Goal: Task Accomplishment & Management: Manage account settings

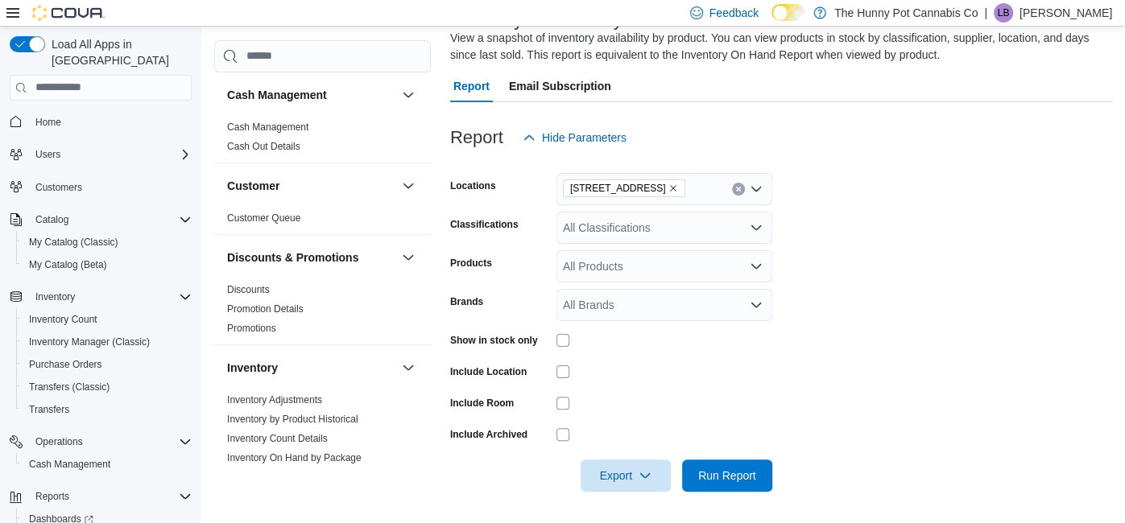
scroll to position [149, 0]
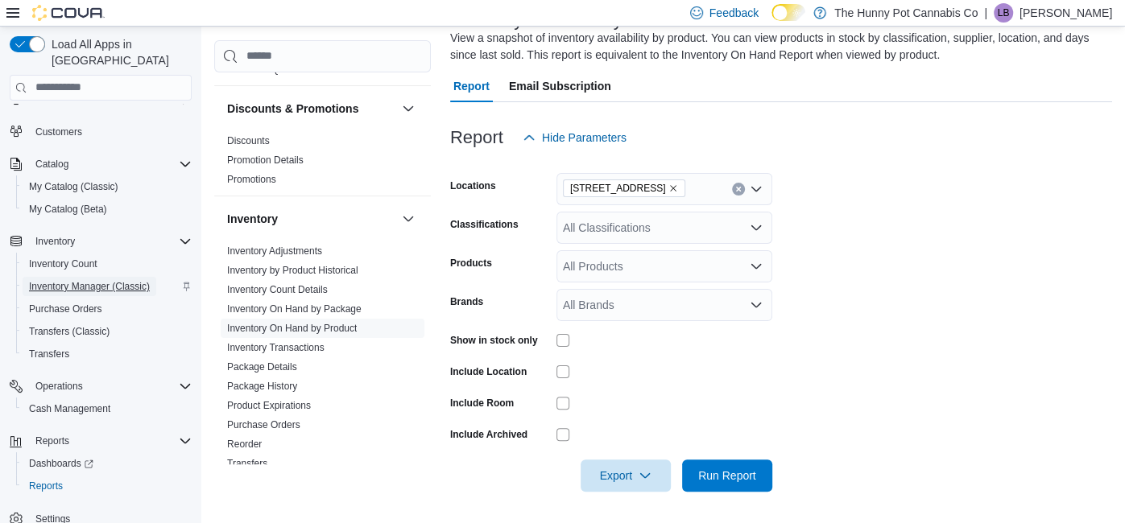
click at [126, 280] on span "Inventory Manager (Classic)" at bounding box center [89, 286] width 121 height 13
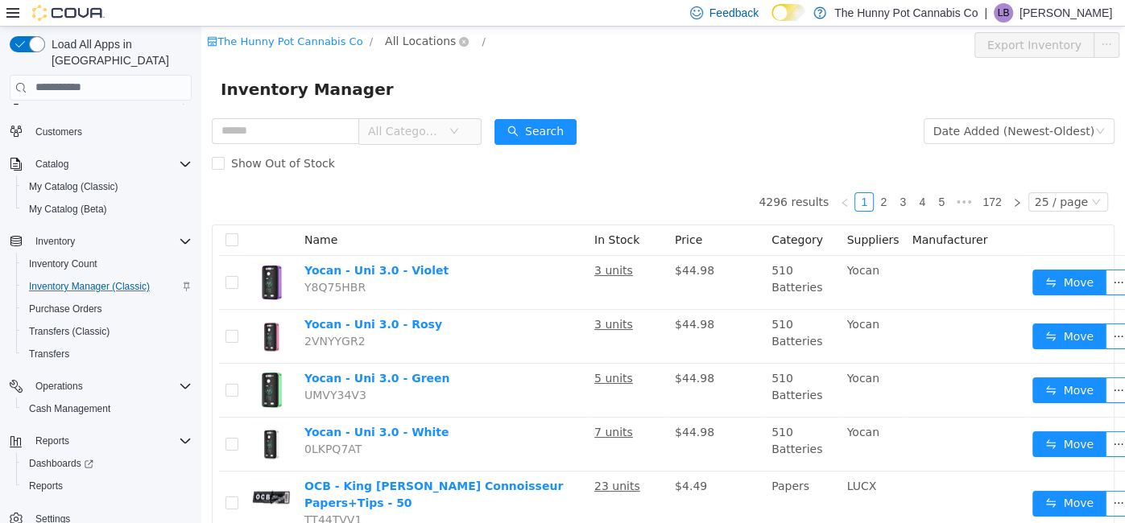
click at [421, 49] on span "All Locations" at bounding box center [427, 40] width 96 height 19
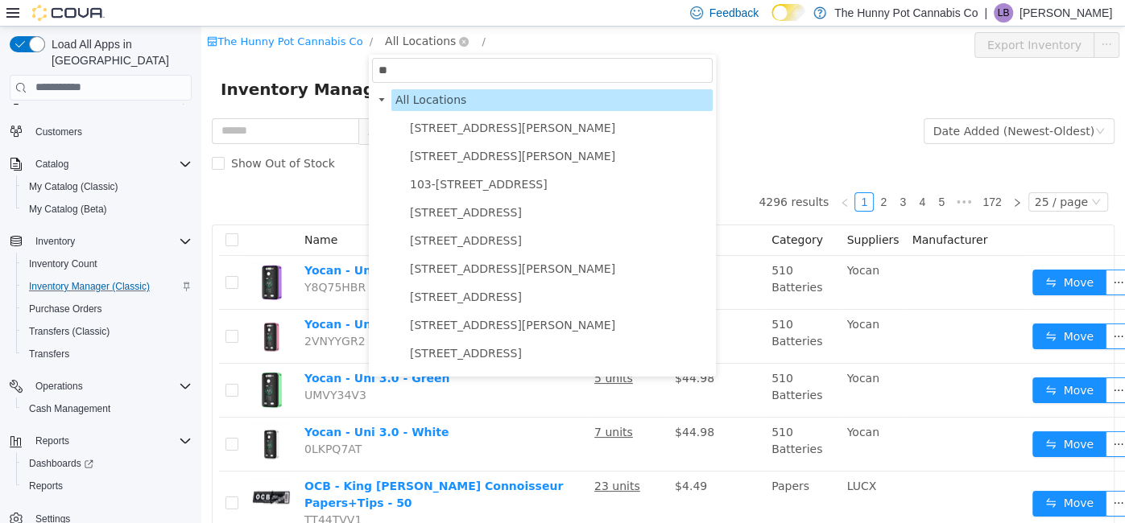
type input "***"
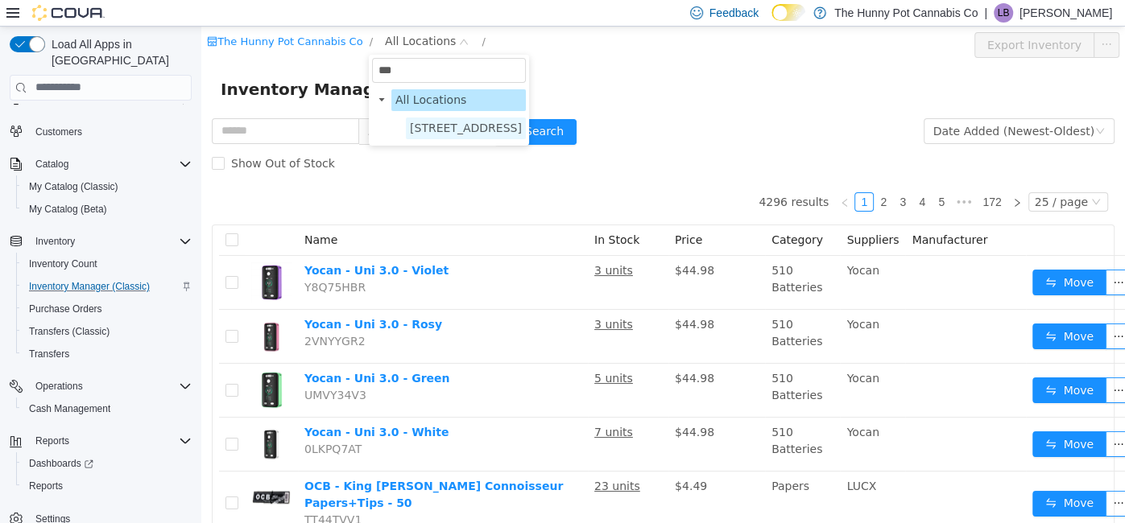
click at [436, 118] on span "[STREET_ADDRESS]" at bounding box center [466, 128] width 120 height 22
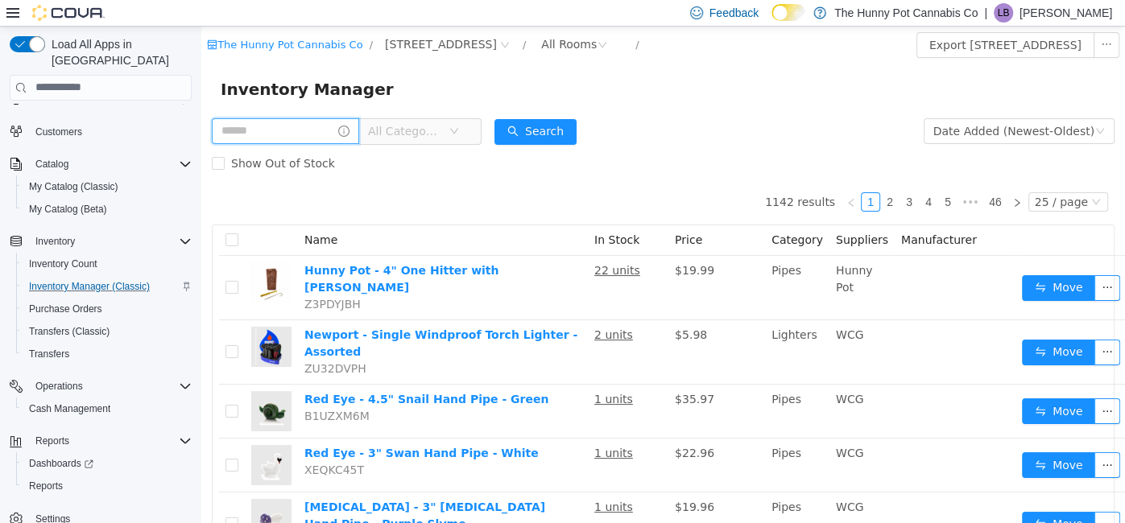
click at [295, 127] on input "text" at bounding box center [285, 131] width 147 height 26
type input "*******"
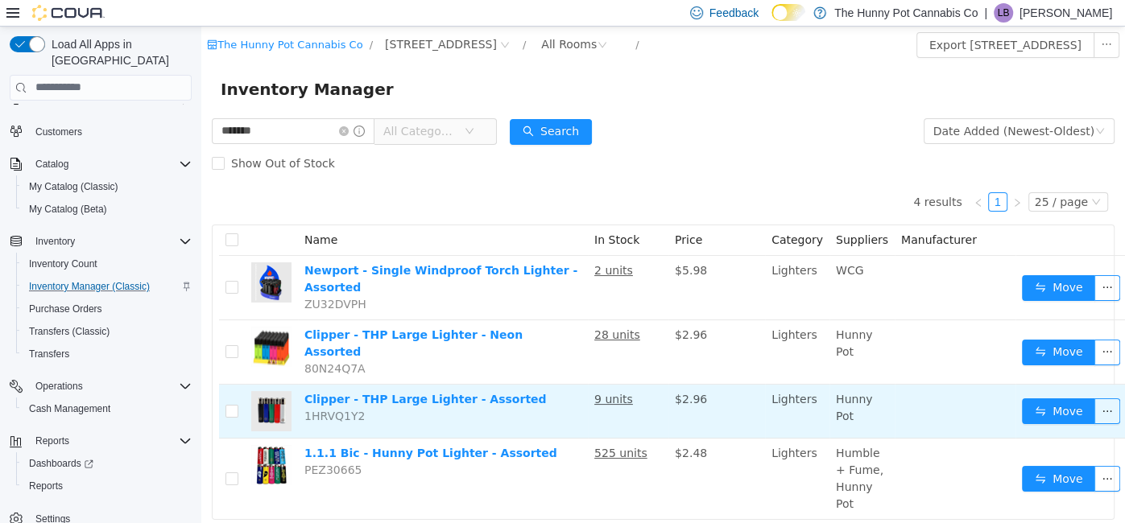
click at [518, 386] on td "Clipper - THP Large Lighter - Assorted 1HRVQ1Y2" at bounding box center [443, 411] width 290 height 54
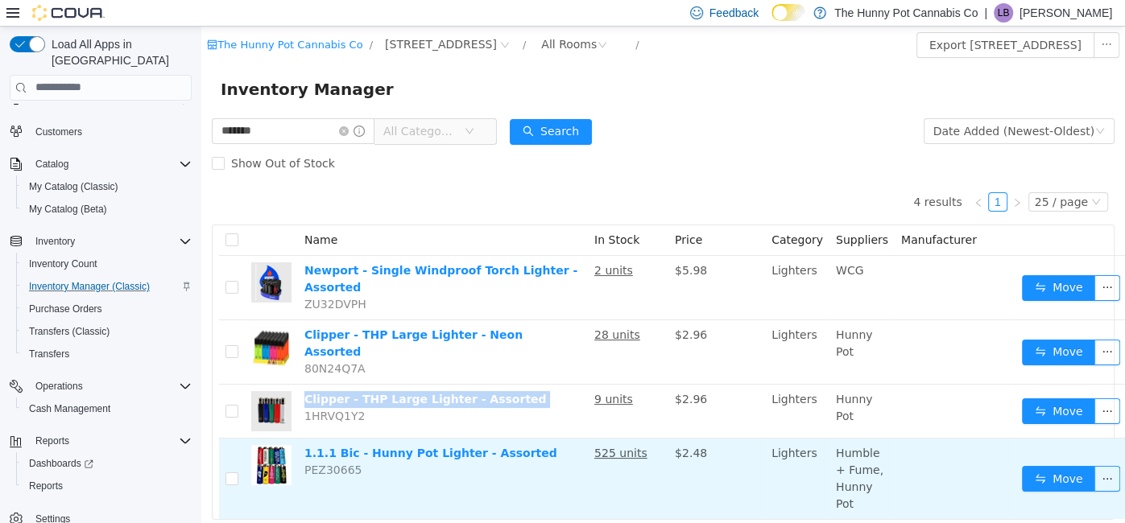
click at [520, 440] on td "1.1.1 Bic - Hunny Pot Lighter - Assorted PEZ30665" at bounding box center [443, 478] width 290 height 80
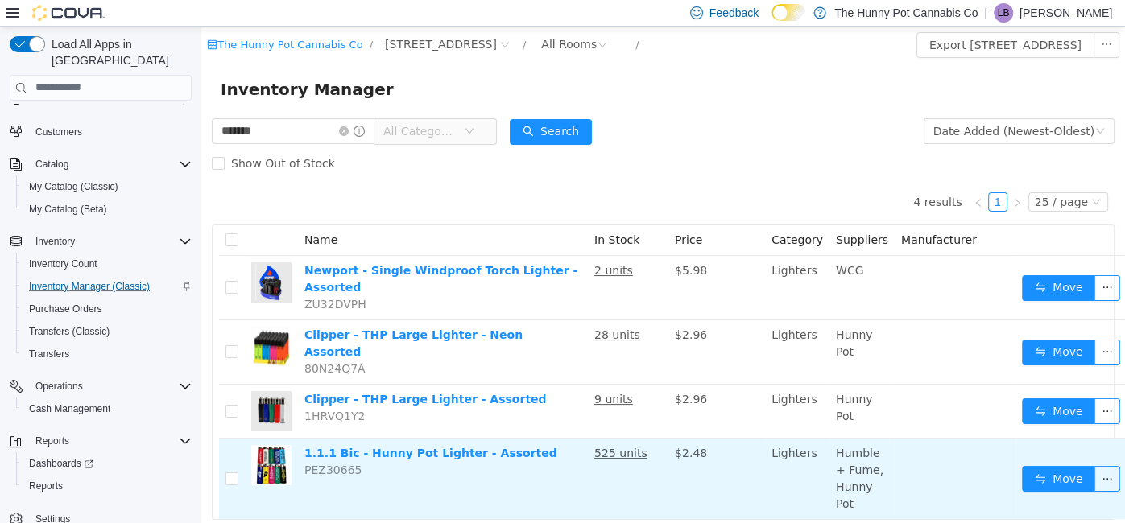
click at [520, 440] on td "1.1.1 Bic - Hunny Pot Lighter - Assorted PEZ30665" at bounding box center [443, 478] width 290 height 80
copy link "1.1.1 Bic - Hunny Pot Lighter - Assorted"
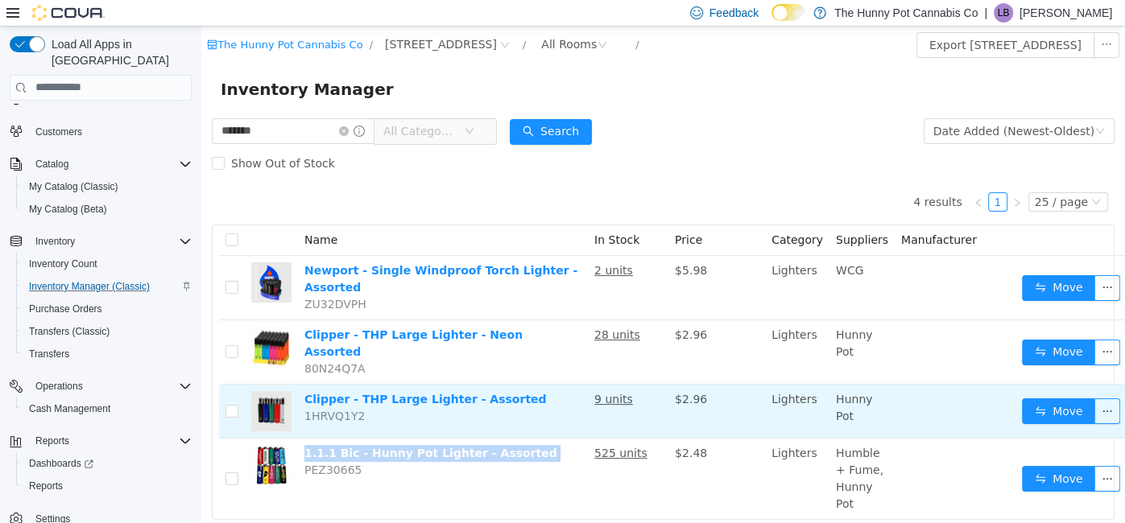
click at [513, 387] on td "Clipper - THP Large Lighter - Assorted 1HRVQ1Y2" at bounding box center [443, 411] width 290 height 54
copy link "Clipper - THP Large Lighter - Assorted"
click at [1060, 408] on button "Move" at bounding box center [1058, 411] width 74 height 26
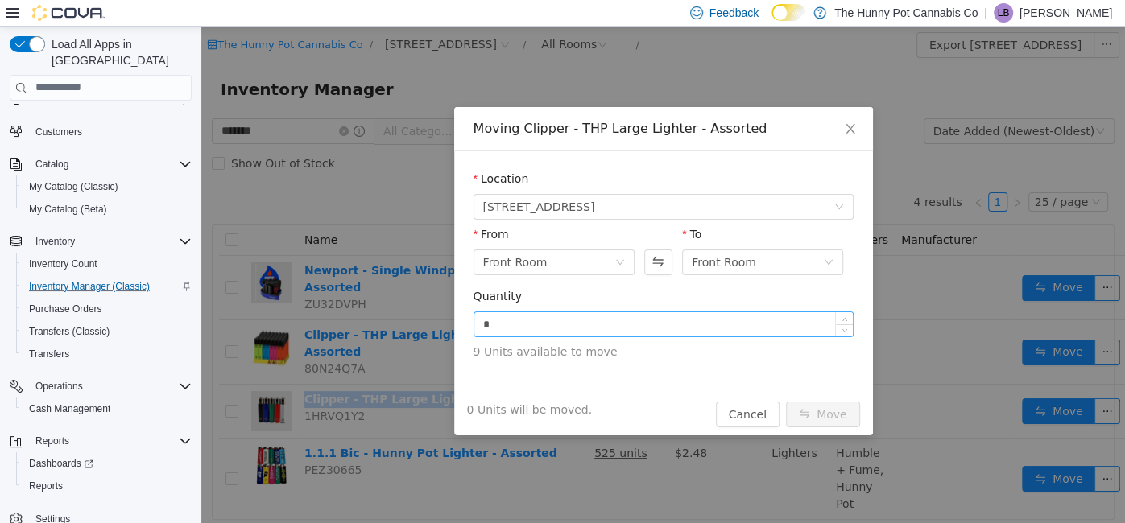
click at [654, 320] on input "*" at bounding box center [663, 324] width 378 height 24
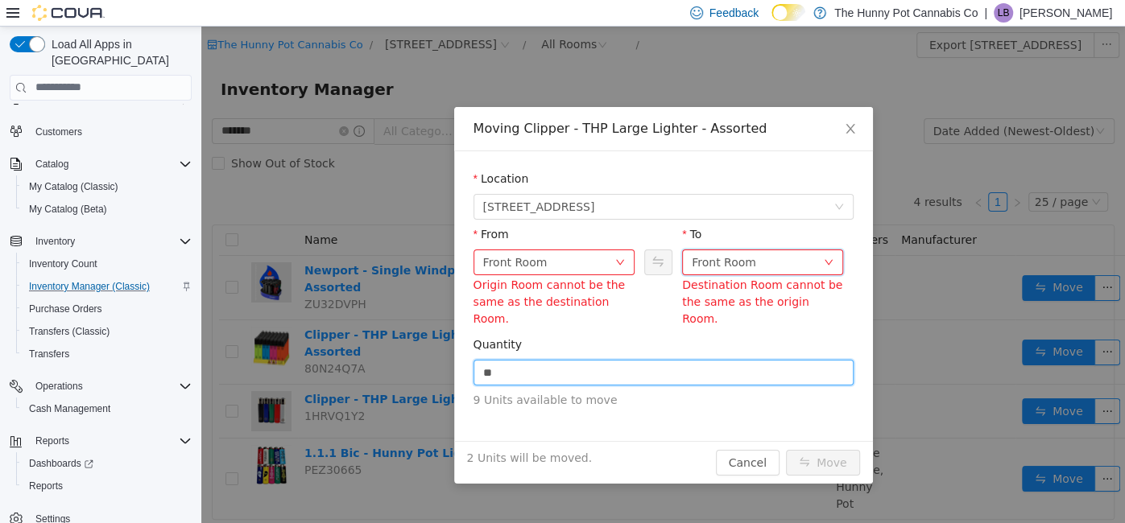
click at [727, 261] on div "Front Room" at bounding box center [723, 262] width 64 height 24
type input "*"
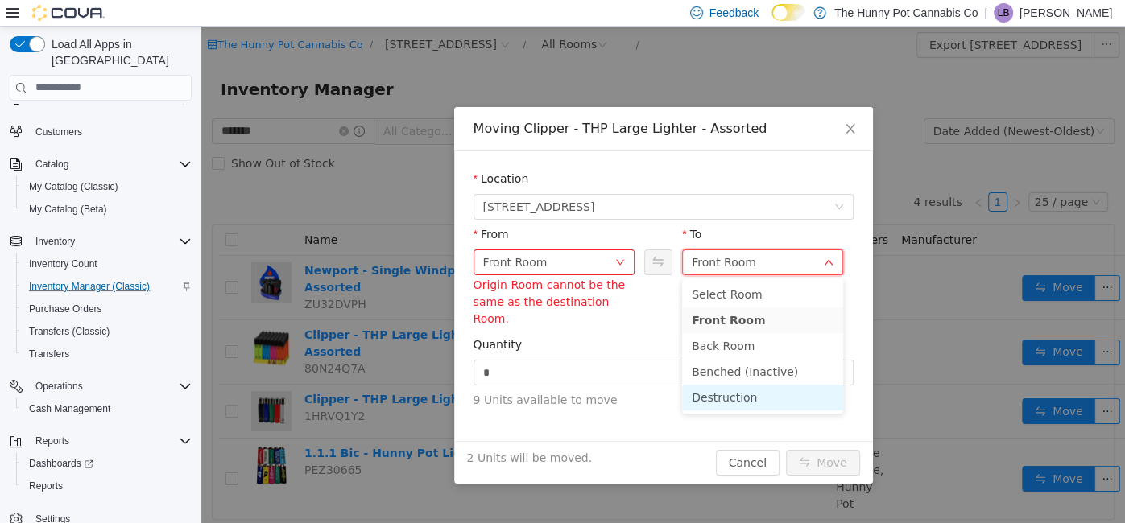
click at [715, 398] on li "Destruction" at bounding box center [762, 397] width 161 height 26
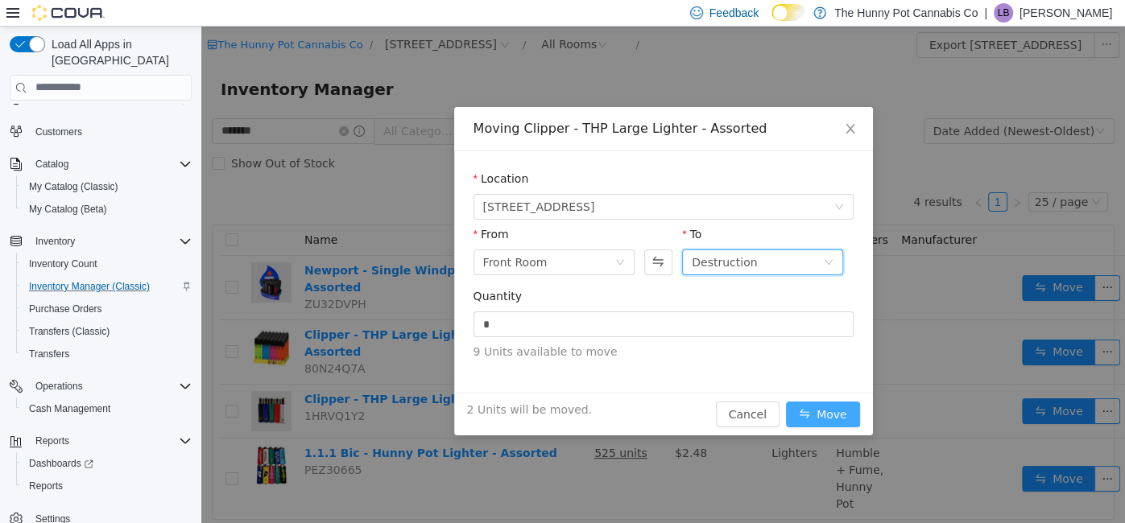
click at [807, 411] on button "Move" at bounding box center [823, 414] width 74 height 26
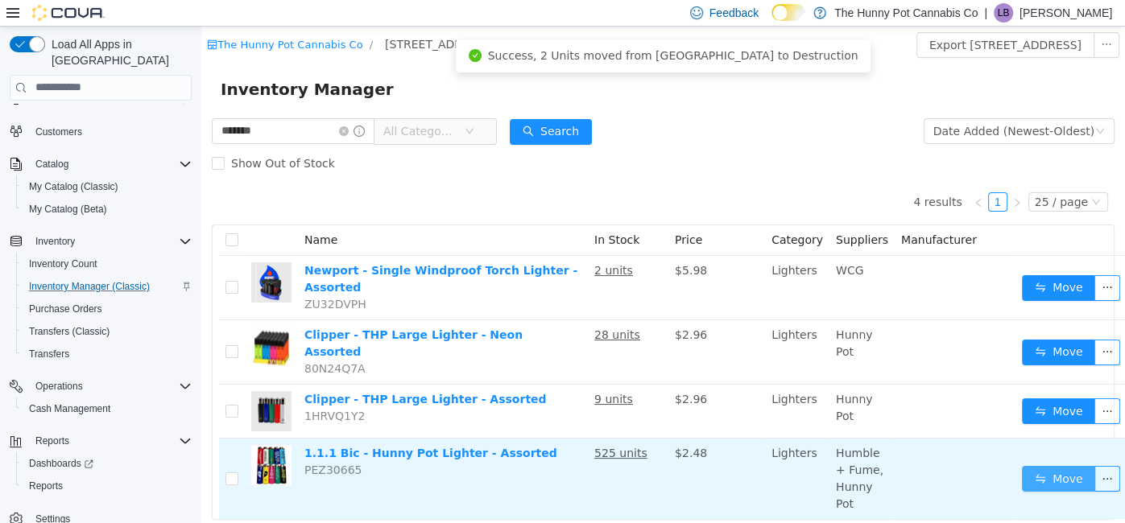
click at [1034, 465] on button "Move" at bounding box center [1058, 478] width 74 height 26
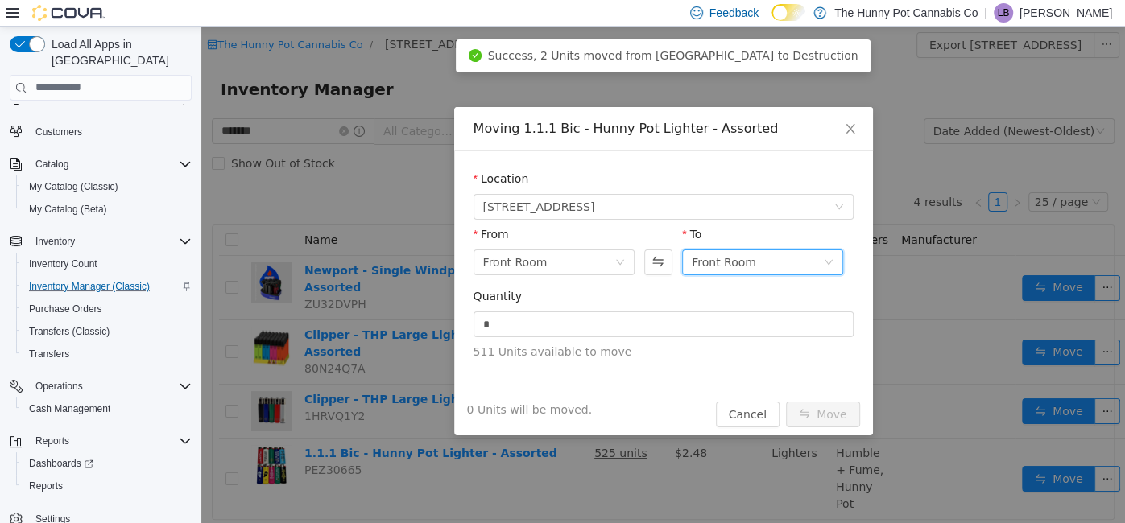
click at [727, 257] on div "Front Room" at bounding box center [723, 262] width 64 height 24
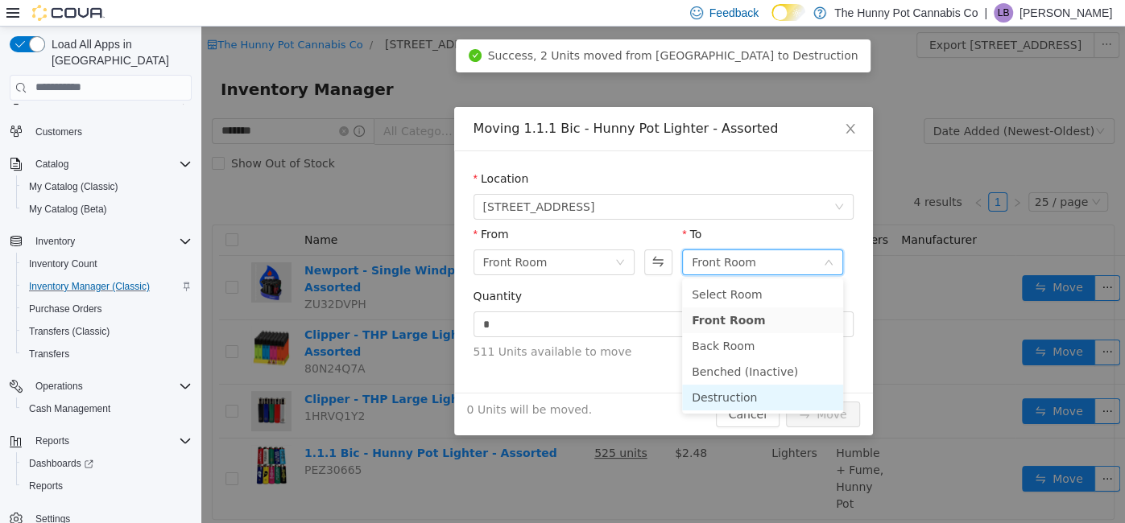
click at [720, 390] on li "Destruction" at bounding box center [762, 397] width 161 height 26
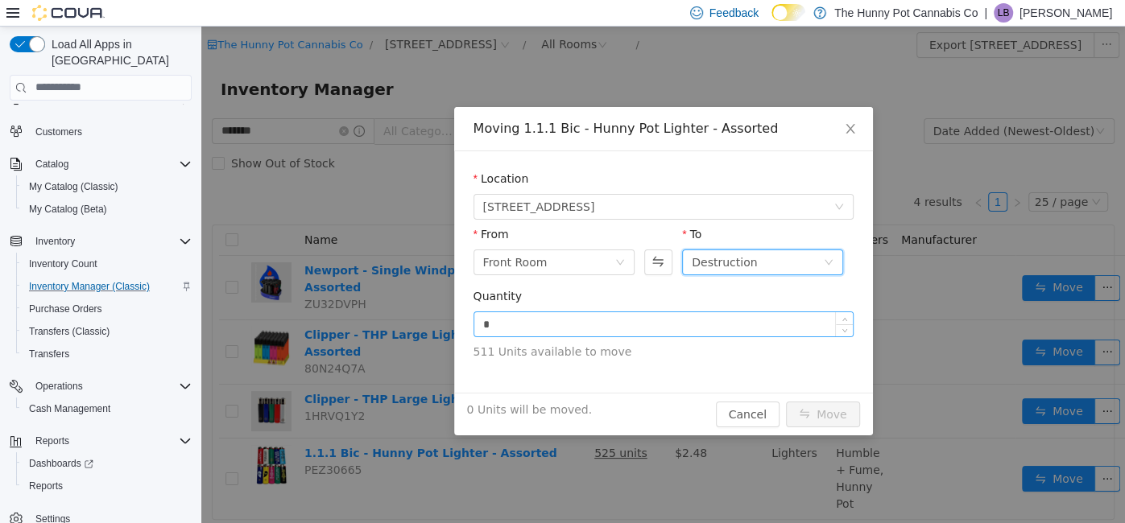
click at [653, 320] on input "*" at bounding box center [663, 324] width 378 height 24
click at [823, 408] on button "Move" at bounding box center [823, 414] width 74 height 26
type input "*"
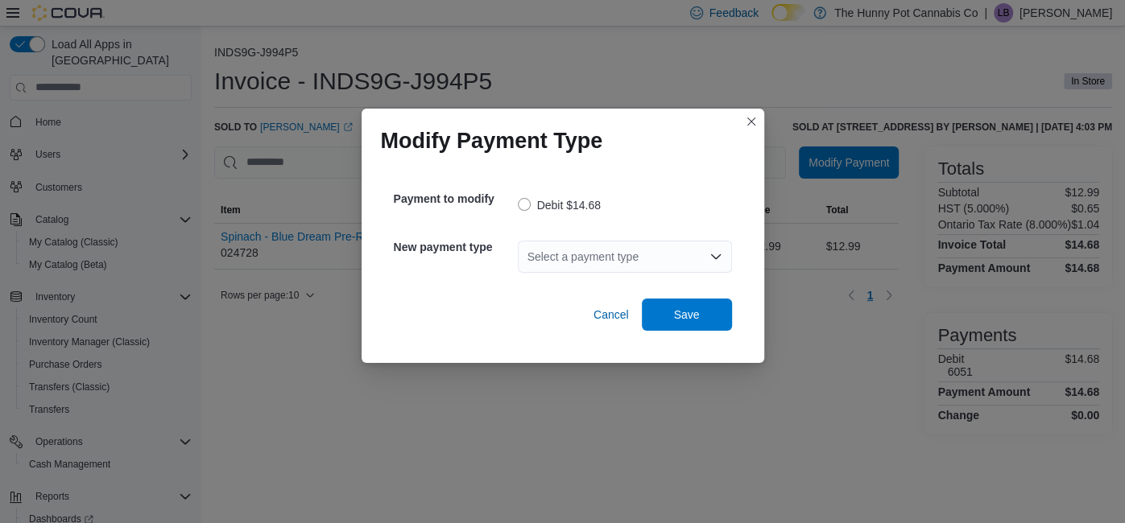
click at [666, 254] on div "Select a payment type" at bounding box center [625, 257] width 214 height 32
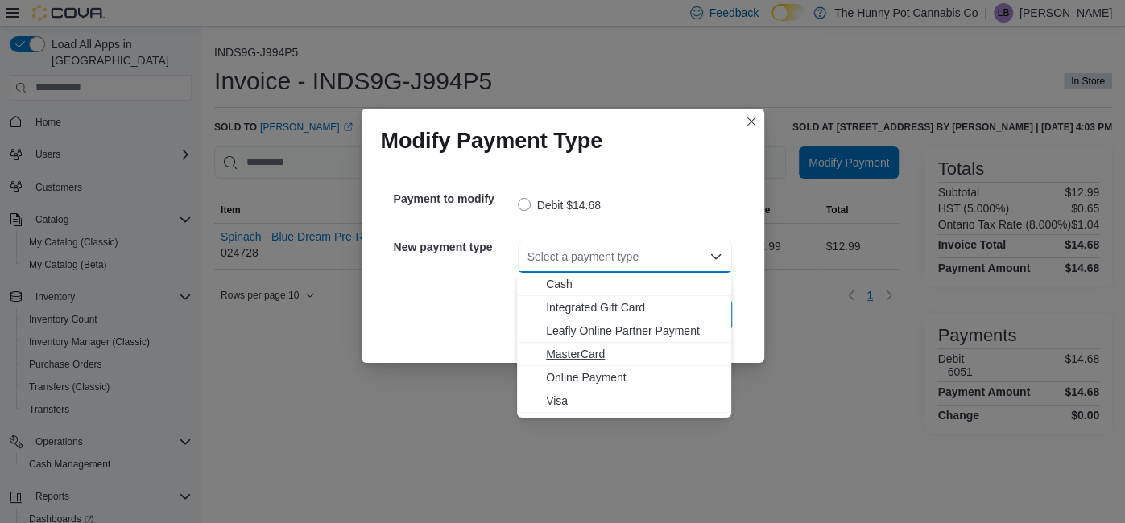
click at [610, 357] on span "MasterCard" at bounding box center [633, 354] width 175 height 16
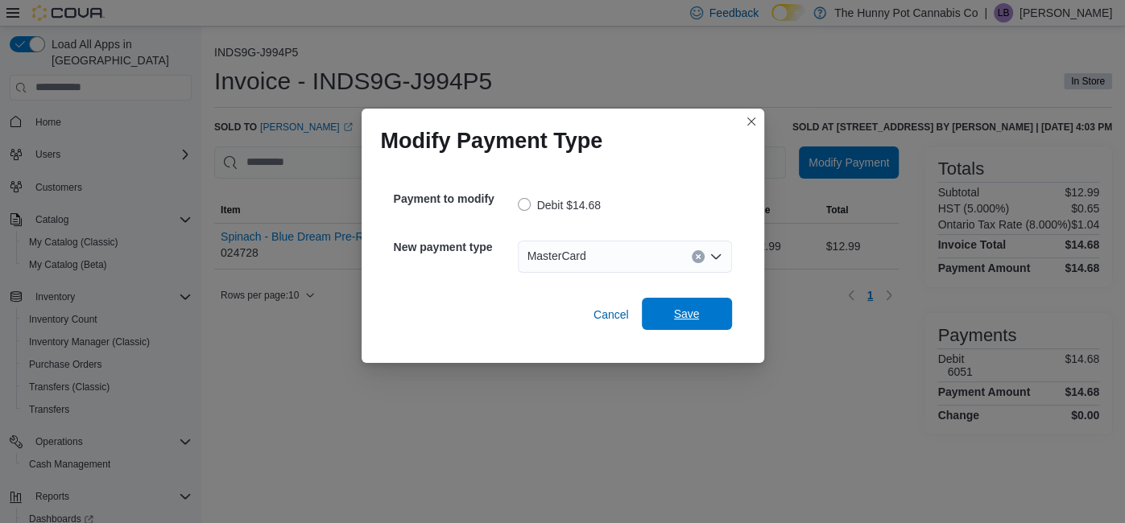
click at [671, 319] on span "Save" at bounding box center [686, 314] width 71 height 32
